Goal: Find contact information: Find contact information

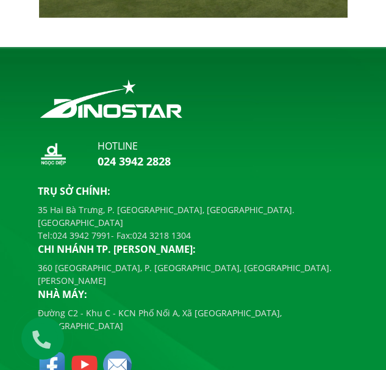
scroll to position [3187, 0]
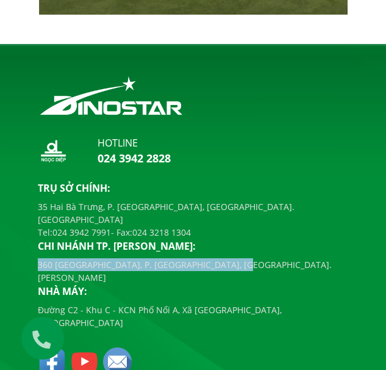
drag, startPoint x: 231, startPoint y: 243, endPoint x: 35, endPoint y: 248, distance: 195.8
click at [35, 248] on div "Trụ sở chính: [STREET_ADDRESS] [GEOGRAPHIC_DATA], [GEOGRAPHIC_DATA]. [GEOGRAPHI…" at bounding box center [193, 255] width 329 height 148
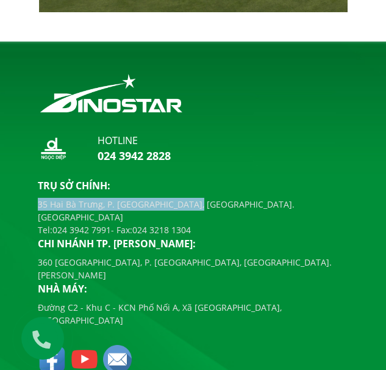
scroll to position [3148, 0]
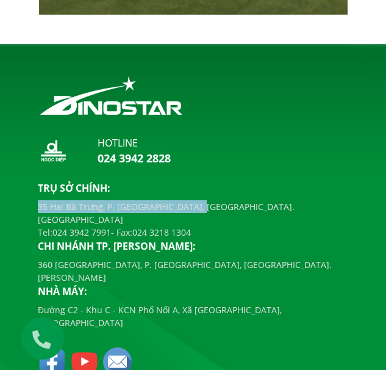
drag, startPoint x: 37, startPoint y: 198, endPoint x: 204, endPoint y: 201, distance: 167.1
click at [204, 201] on div "Trụ sở chính: [STREET_ADDRESS] [GEOGRAPHIC_DATA], [GEOGRAPHIC_DATA]. [GEOGRAPHI…" at bounding box center [193, 255] width 329 height 148
copy p "35 Hai Bà Trưng, P. [GEOGRAPHIC_DATA], [GEOGRAPHIC_DATA]. [GEOGRAPHIC_DATA]"
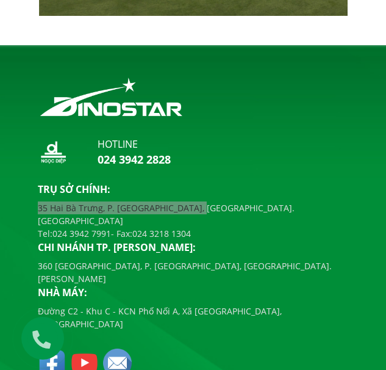
scroll to position [3157, 0]
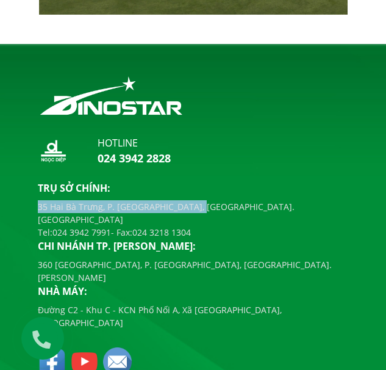
drag, startPoint x: 112, startPoint y: 209, endPoint x: 56, endPoint y: 212, distance: 55.5
click at [56, 226] on p "Tel: [PHONE_NUMBER] - Fax: [PHONE_NUMBER]" at bounding box center [193, 232] width 311 height 13
copy link "024 3942 7991"
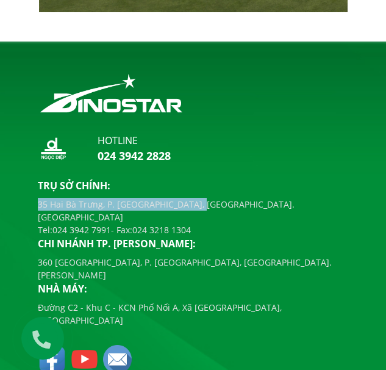
scroll to position [3148, 0]
